Goal: Transaction & Acquisition: Purchase product/service

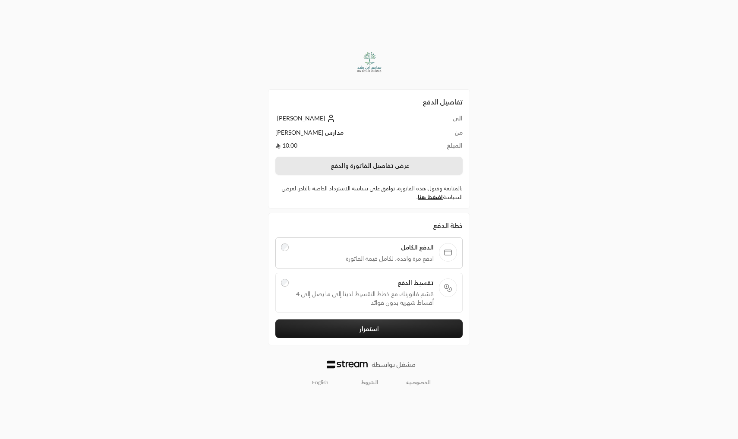
click at [334, 160] on button "عرض تفاصيل الفاتورة والدفع" at bounding box center [368, 166] width 187 height 18
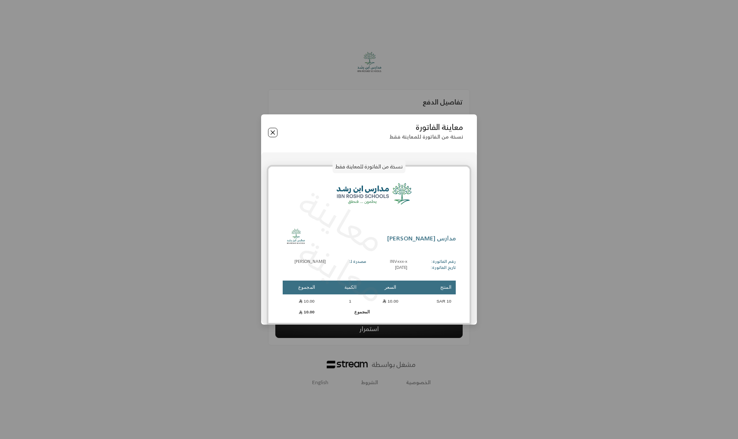
click at [270, 128] on button "Close" at bounding box center [272, 132] width 9 height 9
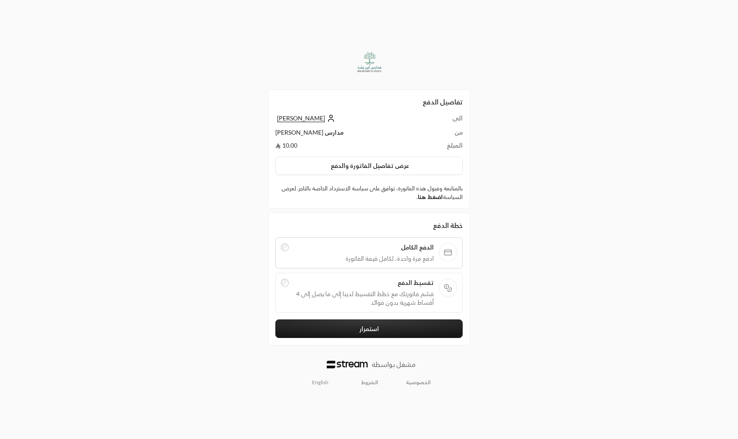
click at [437, 199] on link "اضغط هنا" at bounding box center [430, 196] width 25 height 7
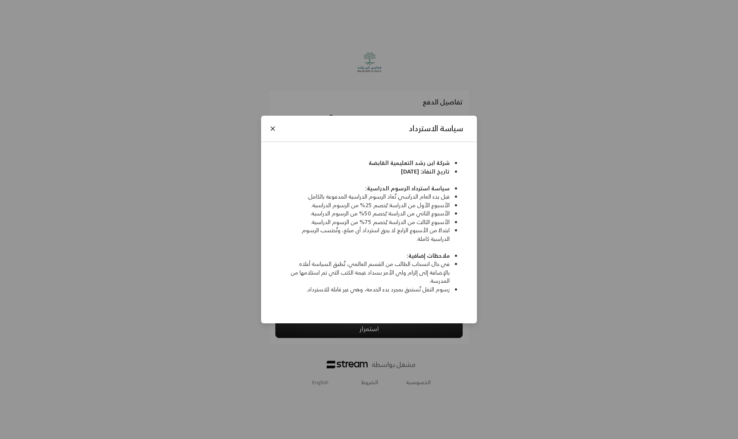
click at [379, 206] on li "الأسبوع الأول من الدراسة: يُخصم 25% من الرسوم الدراسية." at bounding box center [366, 205] width 168 height 9
click at [380, 216] on li "الأسبوع الثاني من الدراسة: يُخصم 50% من الرسوم الدراسية." at bounding box center [366, 213] width 168 height 9
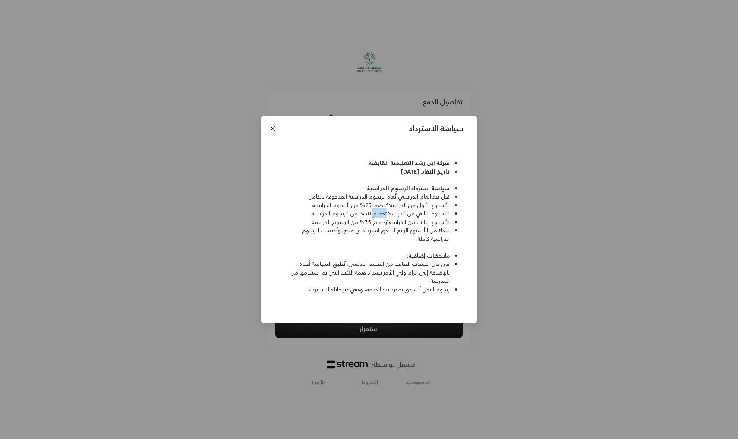
click at [380, 216] on li "الأسبوع الثاني من الدراسة: يُخصم 50% من الرسوم الدراسية." at bounding box center [366, 213] width 168 height 9
click at [382, 233] on li "ابتداءً من الأسبوع الرابع: لا يحق استرداد أي مبلغ، وتُحتسب الرسوم الدراسية كامل…" at bounding box center [366, 234] width 168 height 17
click at [275, 131] on button "Close" at bounding box center [272, 128] width 9 height 9
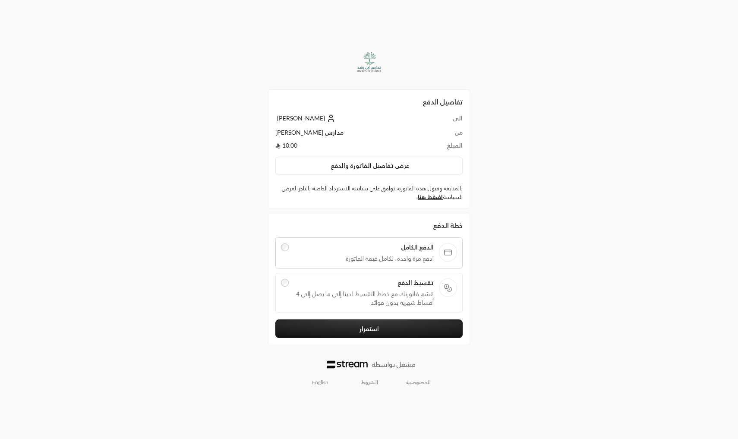
click at [401, 286] on span "تقسيط الدفع" at bounding box center [364, 282] width 140 height 9
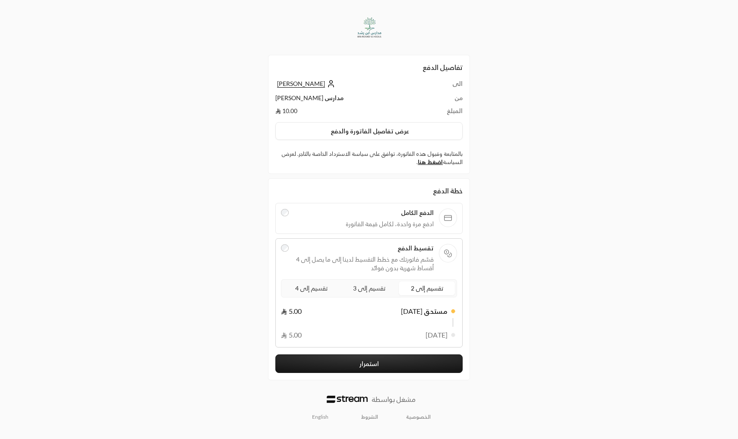
click at [308, 291] on span "تقسيم إلى 4" at bounding box center [312, 288] width 36 height 11
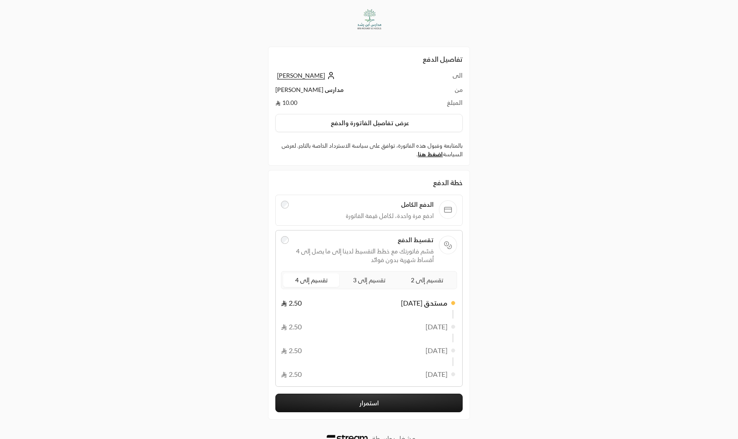
click at [327, 395] on button "استمرار" at bounding box center [368, 403] width 187 height 19
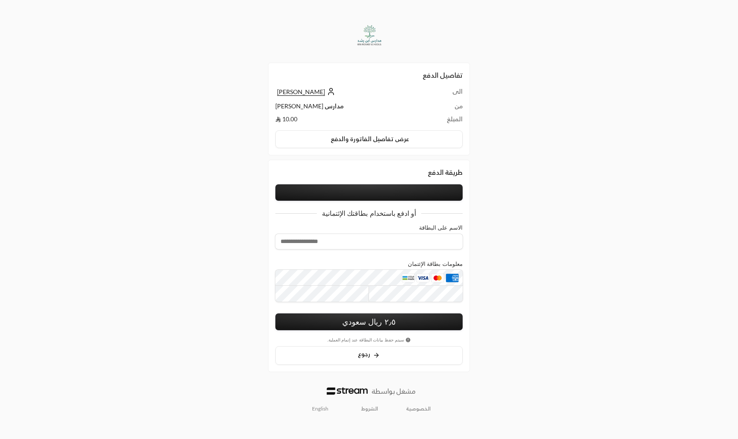
click at [352, 188] on button at bounding box center [368, 192] width 187 height 16
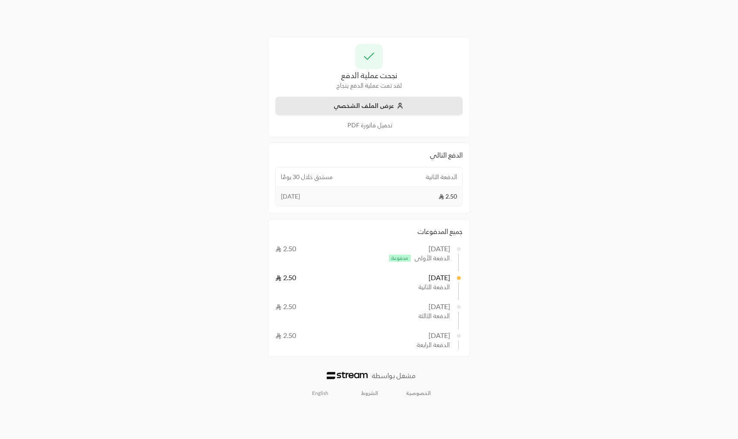
click at [367, 108] on button "عرض الملف الشخصي" at bounding box center [368, 106] width 187 height 19
